Goal: Information Seeking & Learning: Learn about a topic

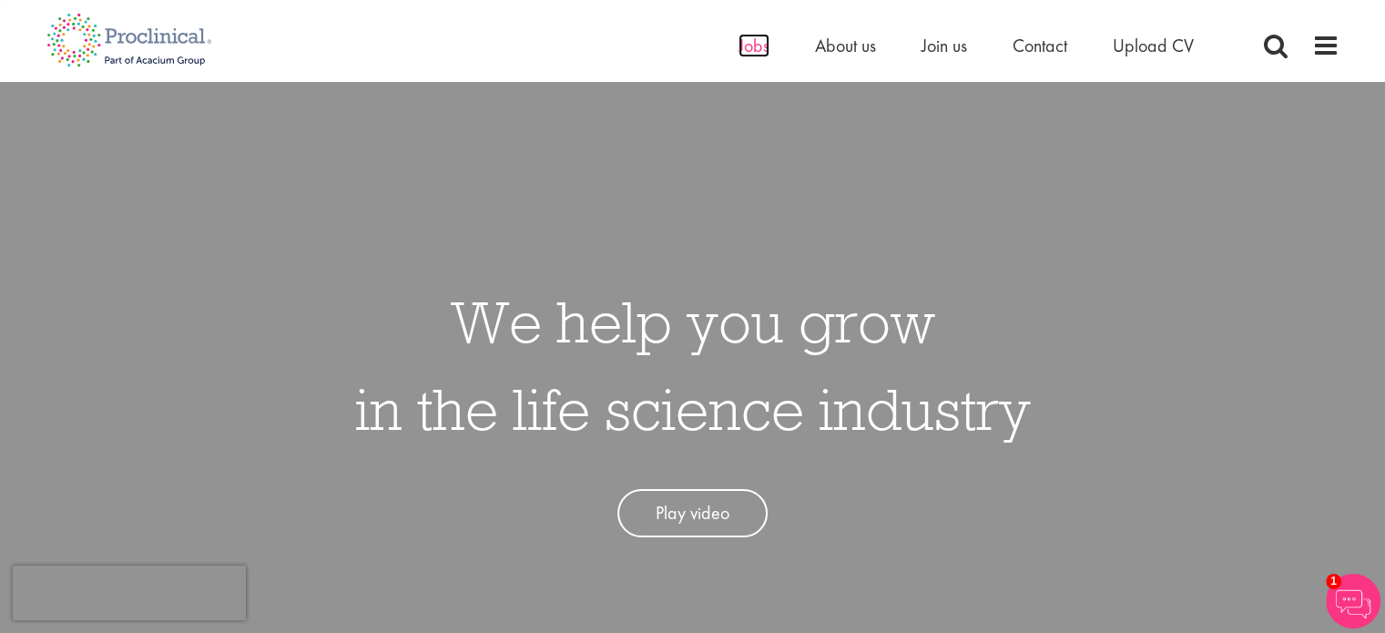
click at [739, 39] on span "Jobs" at bounding box center [753, 46] width 31 height 24
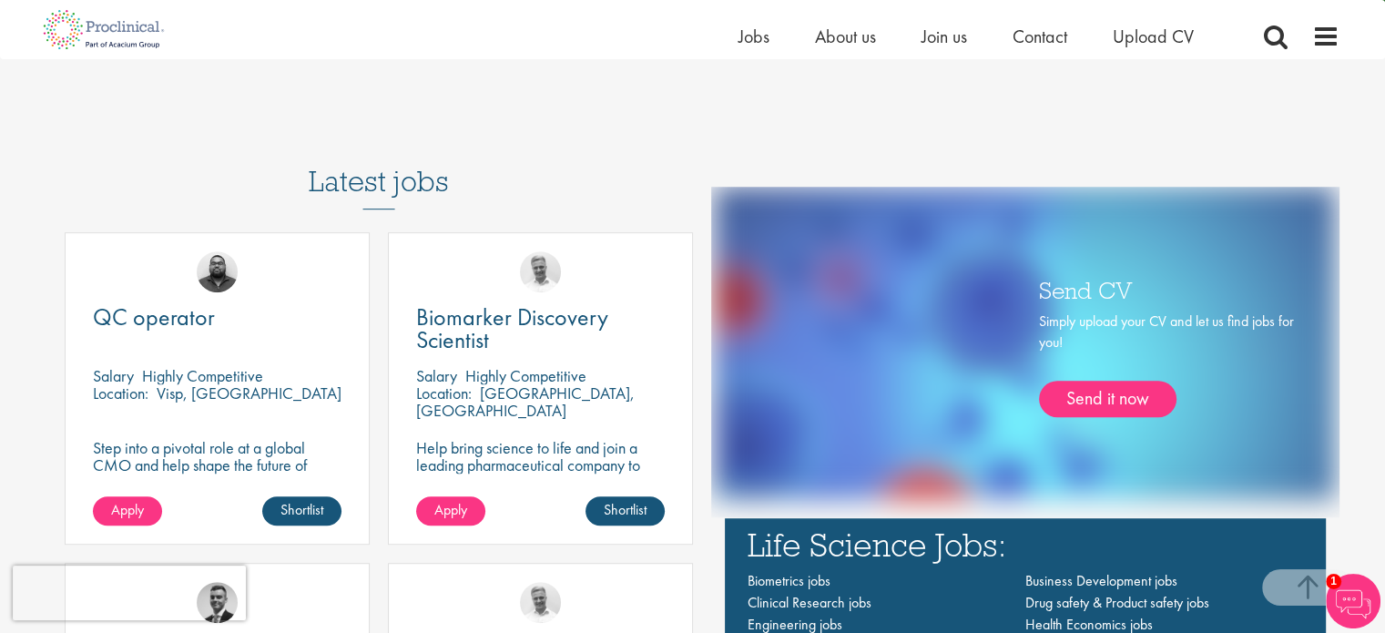
scroll to position [934, 0]
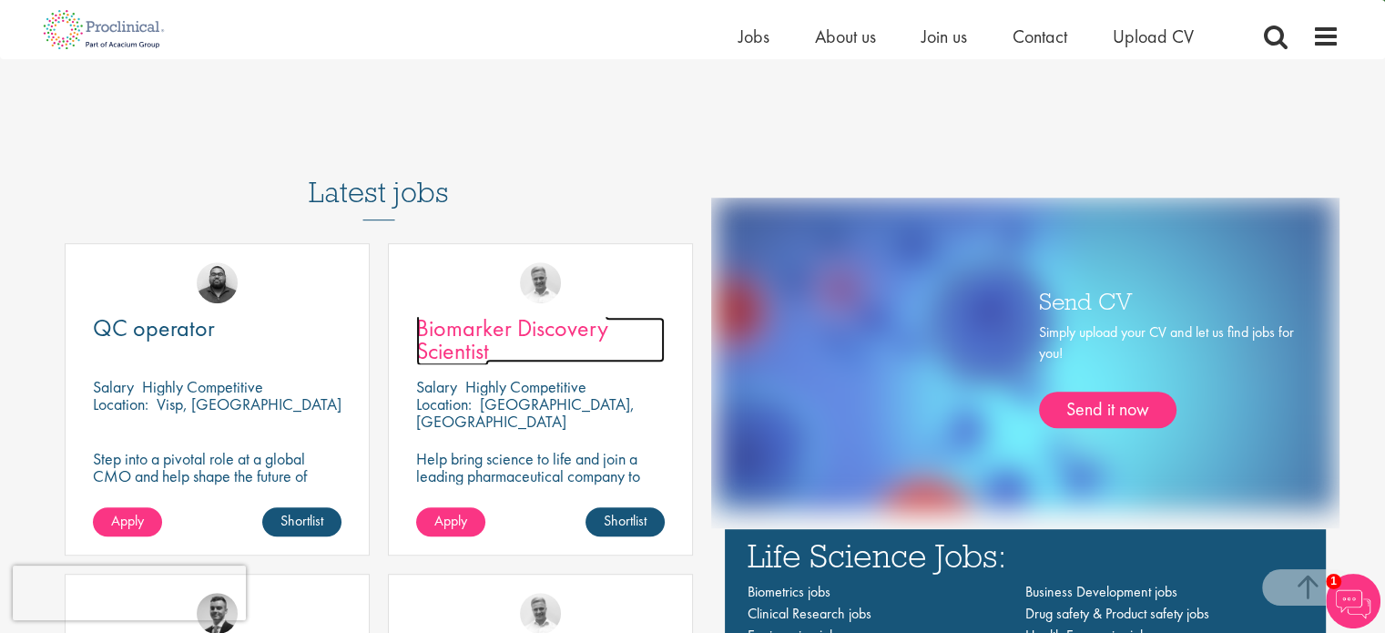
click at [530, 324] on span "Biomarker Discovery Scientist" at bounding box center [512, 339] width 192 height 54
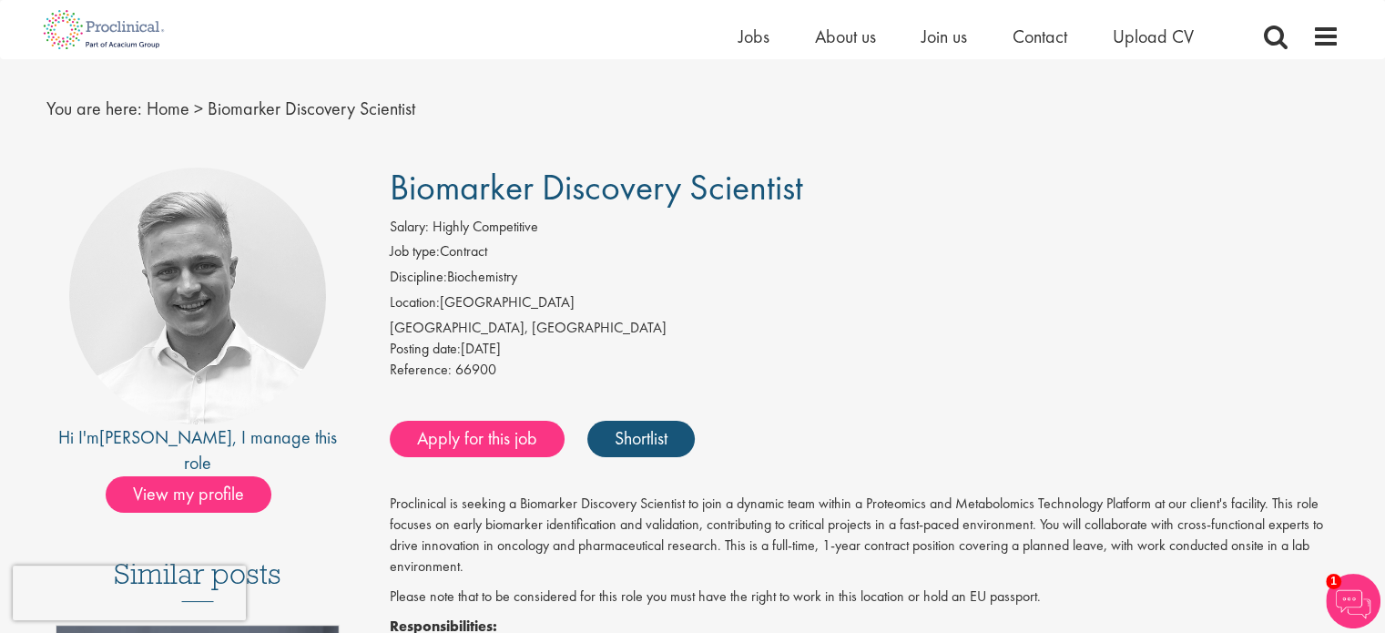
scroll to position [11, 0]
